Goal: Check status: Check status

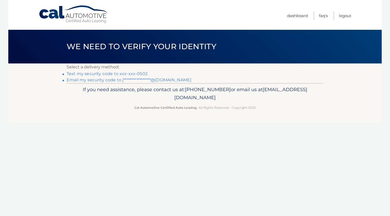
click at [137, 75] on link "Text my security code to xxx-xxx-0502" at bounding box center [107, 73] width 81 height 5
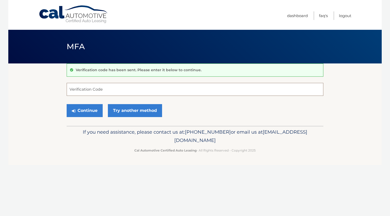
click at [130, 95] on input "Verification Code" at bounding box center [195, 89] width 257 height 13
click at [129, 95] on input "Verification Code" at bounding box center [195, 89] width 257 height 13
type input "412700"
click at [90, 114] on button "Continue" at bounding box center [85, 110] width 36 height 13
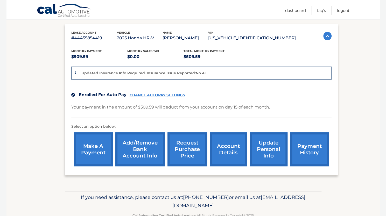
scroll to position [84, 0]
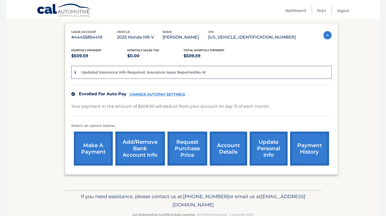
click at [314, 146] on link "payment history" at bounding box center [309, 149] width 39 height 34
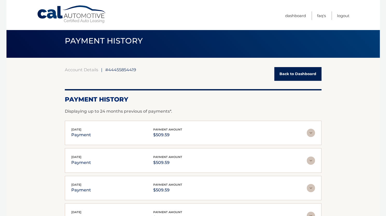
scroll to position [6, 0]
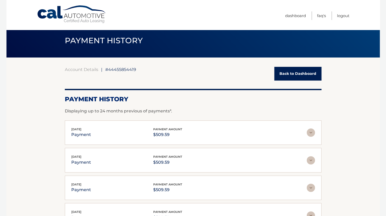
click at [306, 132] on div "Oct 10, 2025 payment payment amount $509.59" at bounding box center [188, 133] width 235 height 12
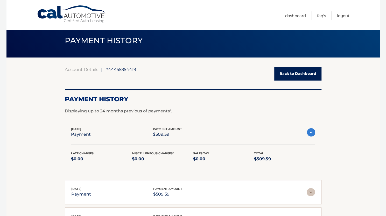
click at [309, 133] on img at bounding box center [311, 132] width 8 height 8
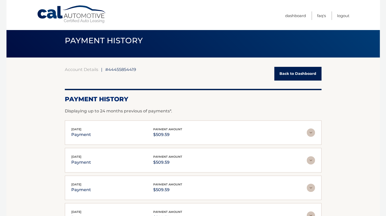
click at [189, 129] on div "Oct 10, 2025 payment payment amount $509.59" at bounding box center [188, 133] width 235 height 12
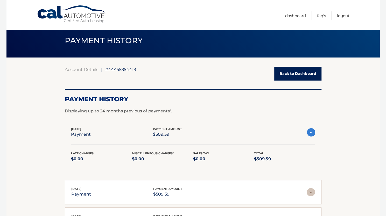
click at [306, 70] on link "Back to Dashboard" at bounding box center [297, 74] width 47 height 14
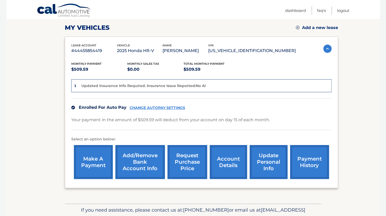
scroll to position [71, 0]
click at [331, 173] on div "lease account #44455854419 vehicle 2025 Honda HR-V name OSCAR DESPAIGNE JR vin …" at bounding box center [201, 112] width 273 height 152
click at [319, 165] on link "payment history" at bounding box center [309, 162] width 39 height 34
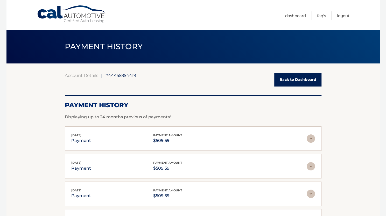
click at [310, 142] on img at bounding box center [311, 139] width 8 height 8
